Goal: Task Accomplishment & Management: Use online tool/utility

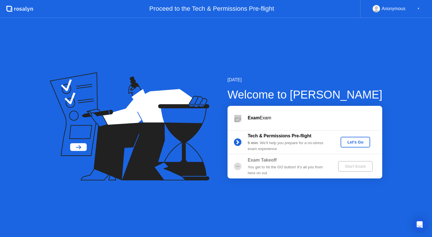
click at [356, 140] on div "Let's Go" at bounding box center [355, 142] width 25 height 4
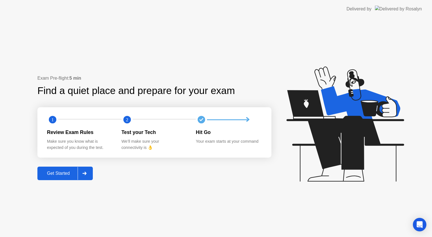
click at [45, 171] on div "Get Started" at bounding box center [58, 173] width 39 height 5
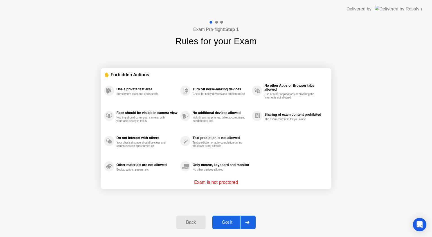
click at [229, 217] on button "Got it" at bounding box center [233, 221] width 43 height 13
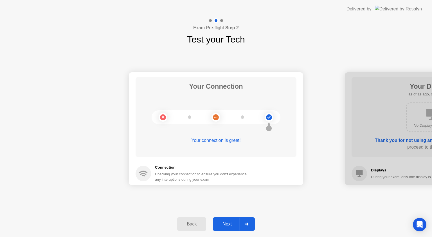
click at [229, 217] on button "Next" at bounding box center [234, 223] width 42 height 13
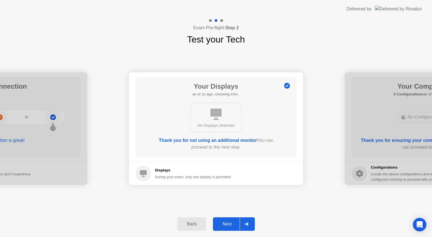
click at [224, 228] on button "Next" at bounding box center [234, 223] width 42 height 13
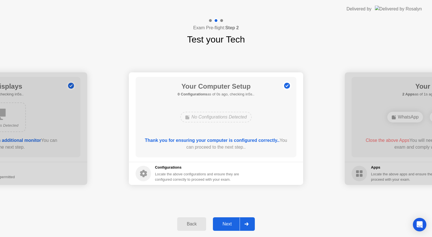
click at [224, 228] on button "Next" at bounding box center [234, 223] width 42 height 13
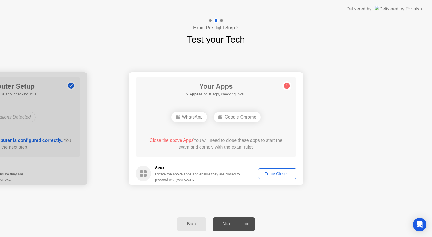
click at [272, 173] on div "Force Close..." at bounding box center [277, 173] width 34 height 4
click at [280, 173] on div "Force Close..." at bounding box center [277, 173] width 34 height 4
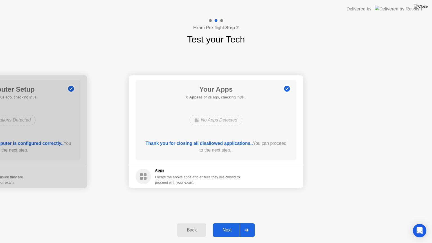
click at [226, 228] on div "Next" at bounding box center [226, 229] width 25 height 5
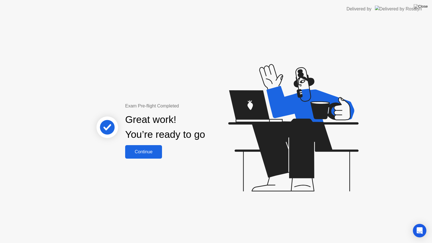
click at [146, 138] on div "Great work! You’re ready to go" at bounding box center [165, 127] width 80 height 30
click at [134, 149] on div "Continue" at bounding box center [143, 151] width 33 height 5
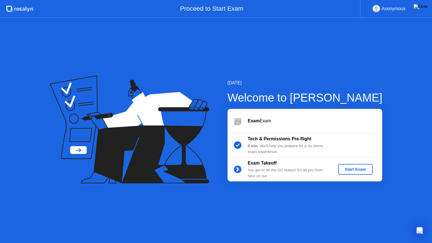
click at [353, 167] on div "Start Exam" at bounding box center [355, 169] width 30 height 4
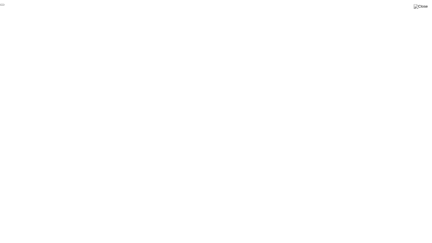
click at [4, 6] on button "End Proctoring Session" at bounding box center [2, 5] width 4 height 2
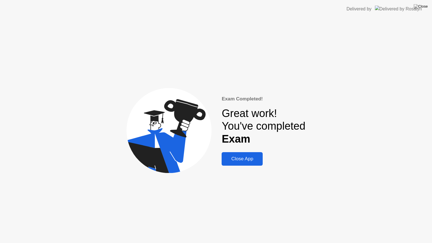
click at [248, 159] on div "Close App" at bounding box center [242, 159] width 38 height 6
